Goal: Information Seeking & Learning: Learn about a topic

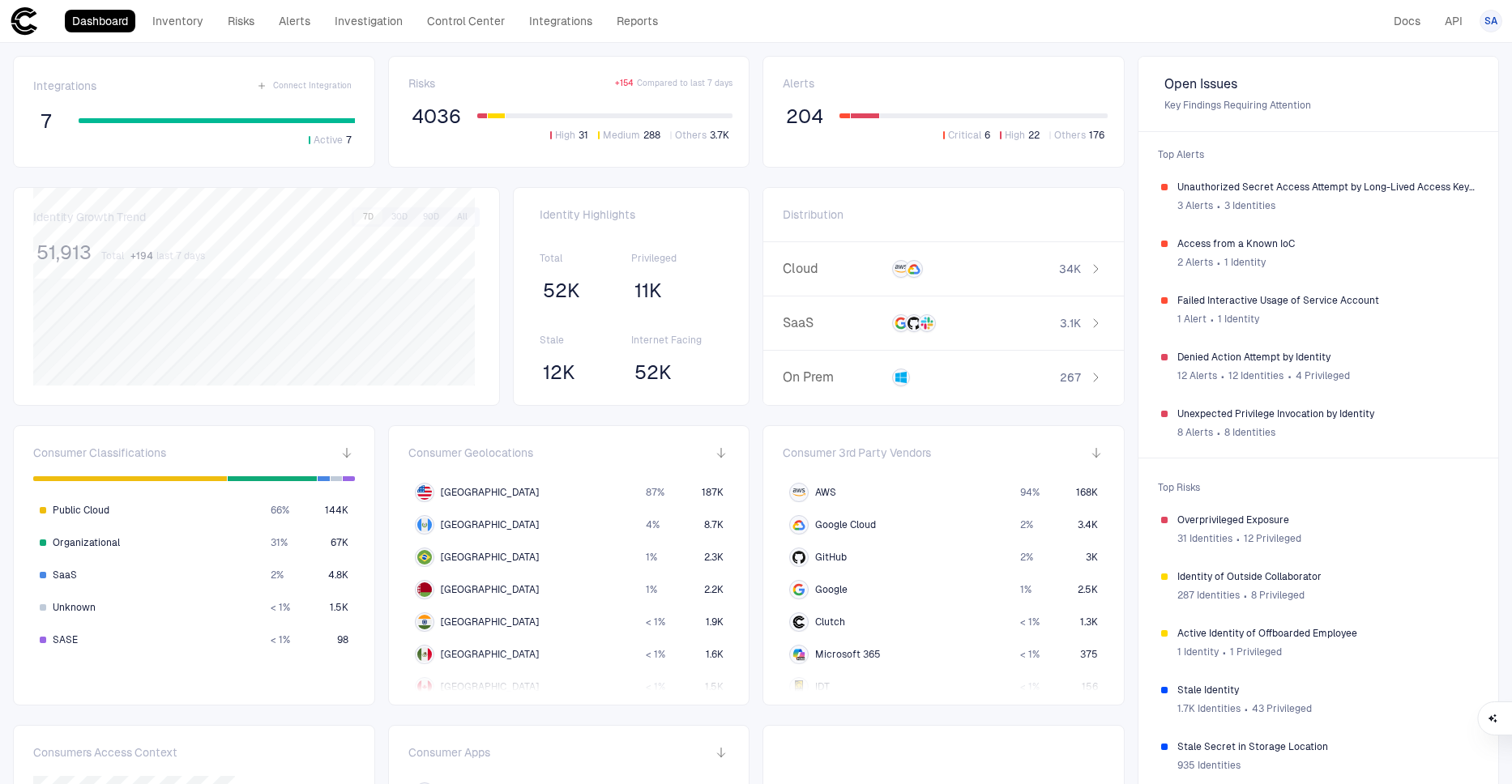
click at [143, 255] on span "+ 194" at bounding box center [141, 256] width 22 height 13
click at [184, 258] on span "last 7 days" at bounding box center [180, 256] width 49 height 13
click at [430, 112] on span "4036" at bounding box center [437, 116] width 50 height 24
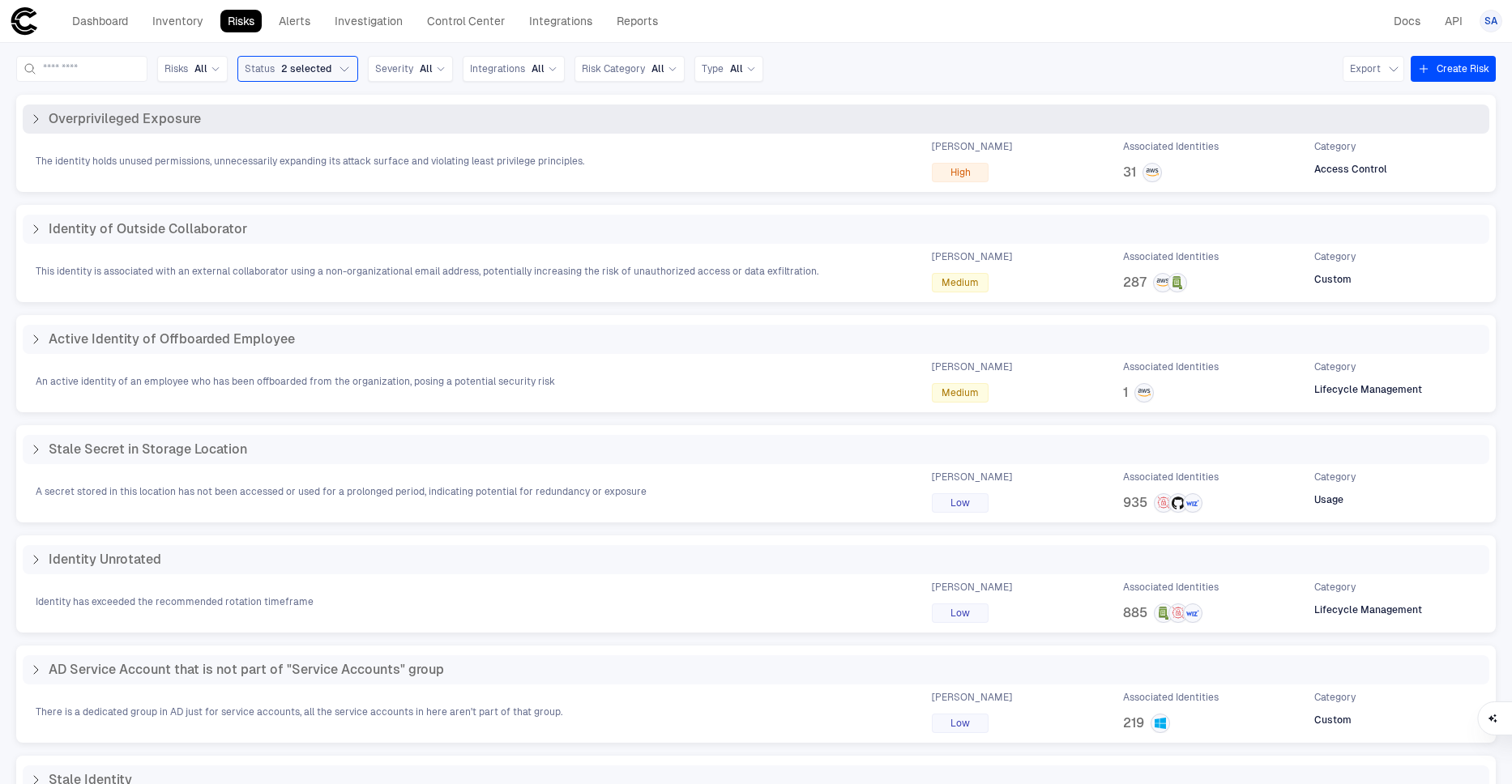
click at [34, 117] on icon at bounding box center [36, 119] width 13 height 13
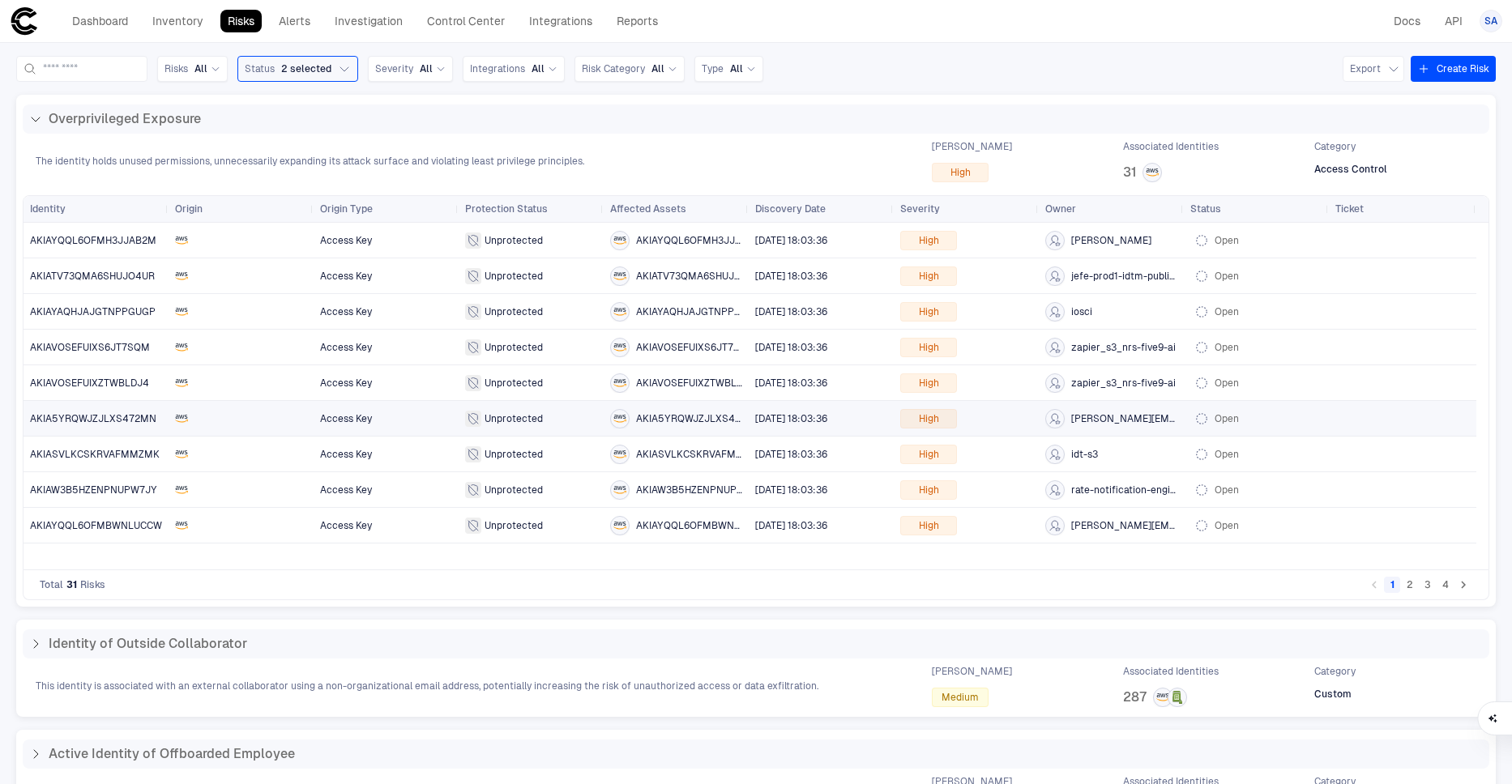
click at [132, 417] on span "AKIA5YRQWJZJLXS472MN" at bounding box center [93, 419] width 127 height 12
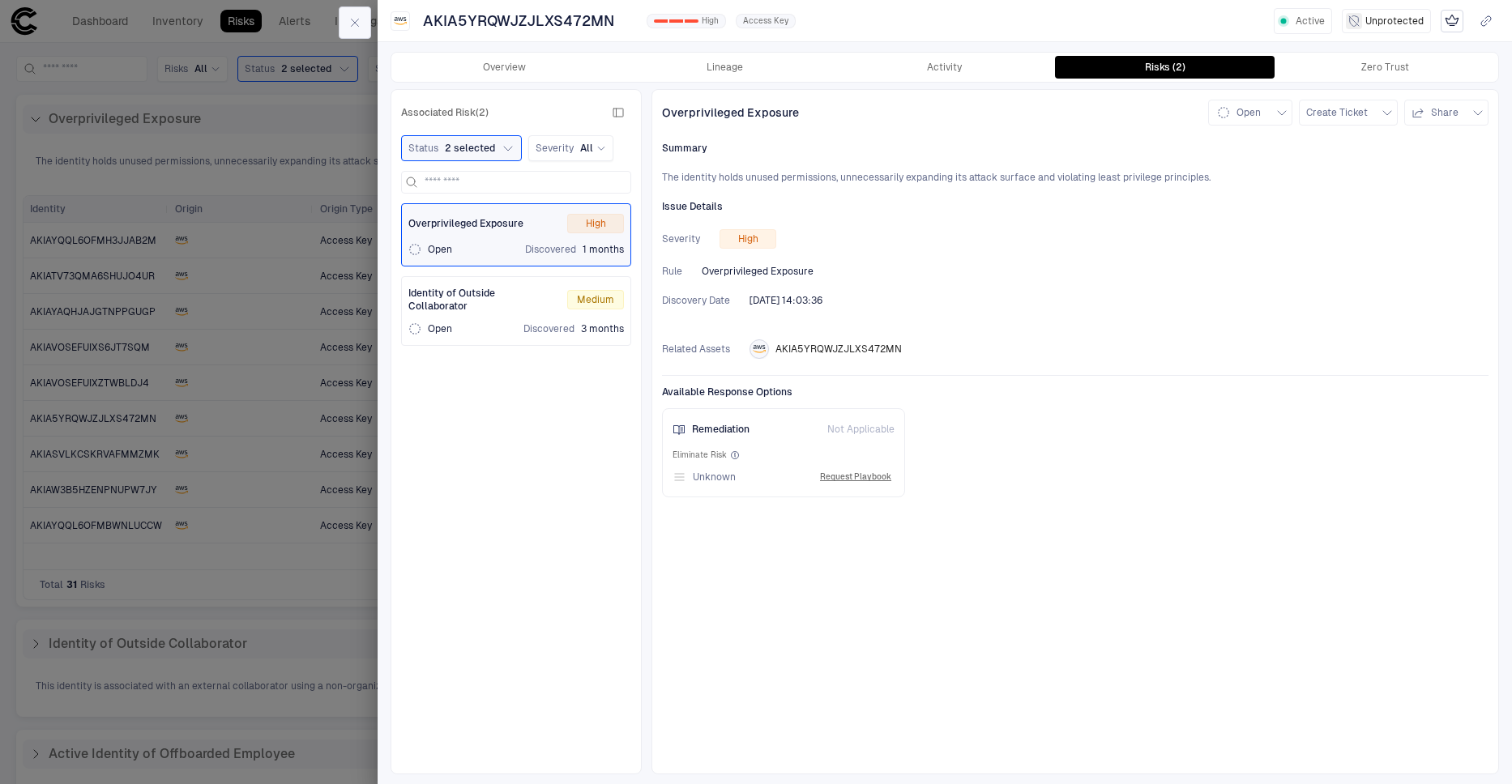
click at [356, 20] on icon "button" at bounding box center [355, 23] width 13 height 13
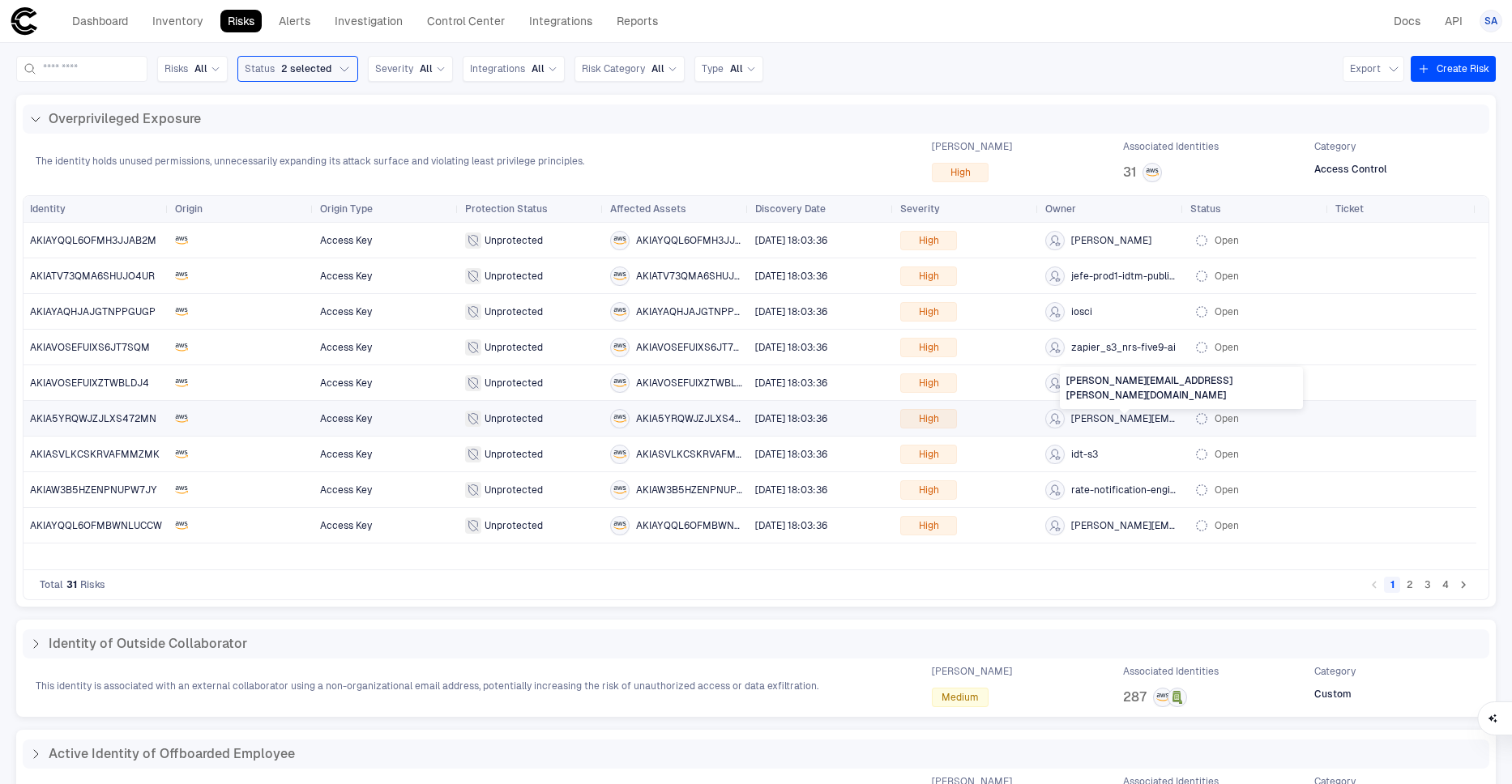
click at [1100, 418] on span "[PERSON_NAME][EMAIL_ADDRESS][PERSON_NAME][DOMAIN_NAME]" at bounding box center [1124, 419] width 106 height 13
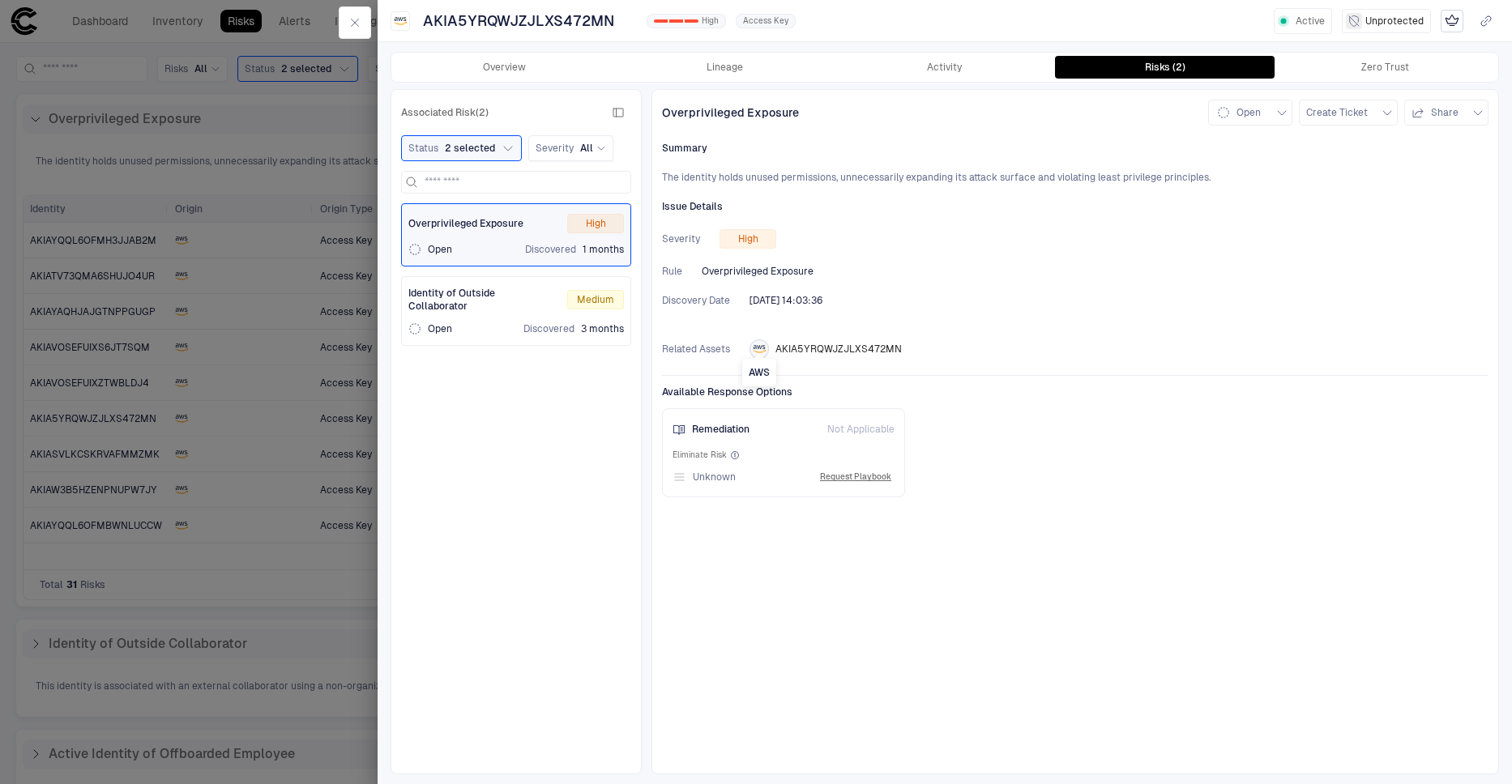
click at [763, 348] on icon "AWS" at bounding box center [759, 349] width 13 height 13
click at [832, 342] on span "AKIA5YRQWJZJLXS472MN" at bounding box center [839, 349] width 127 height 13
click at [354, 26] on icon "button" at bounding box center [355, 23] width 13 height 13
